Goal: Transaction & Acquisition: Obtain resource

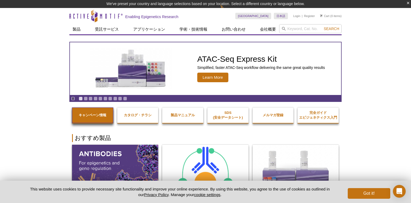
click at [83, 113] on strong "キャンペーン情報" at bounding box center [93, 115] width 28 height 4
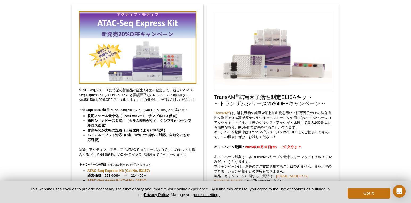
scroll to position [98, 0]
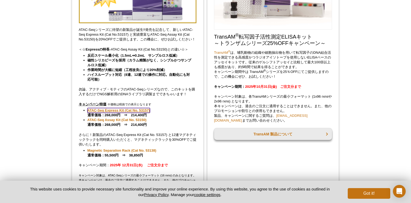
click at [124, 109] on link "ATAC-Seq Express Kit (Cat No. 53157)" at bounding box center [118, 110] width 62 height 5
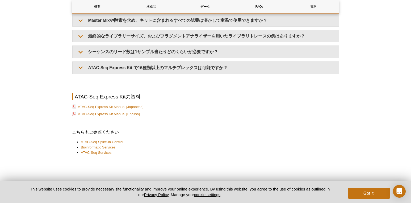
scroll to position [1276, 0]
click at [95, 106] on link "ATAC-Seq Express Kit Manual [Japanese]" at bounding box center [107, 106] width 71 height 5
